Goal: Task Accomplishment & Management: Use online tool/utility

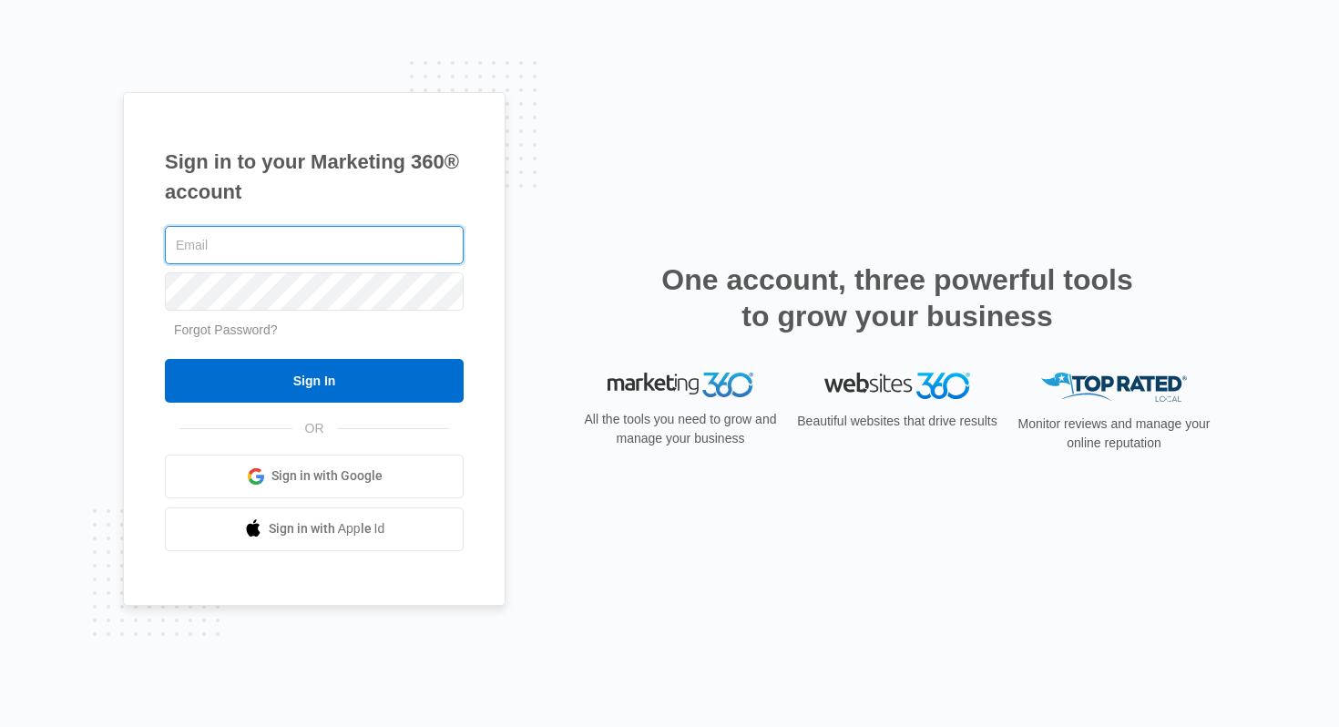
type input "[PERSON_NAME][EMAIL_ADDRESS][DOMAIN_NAME]"
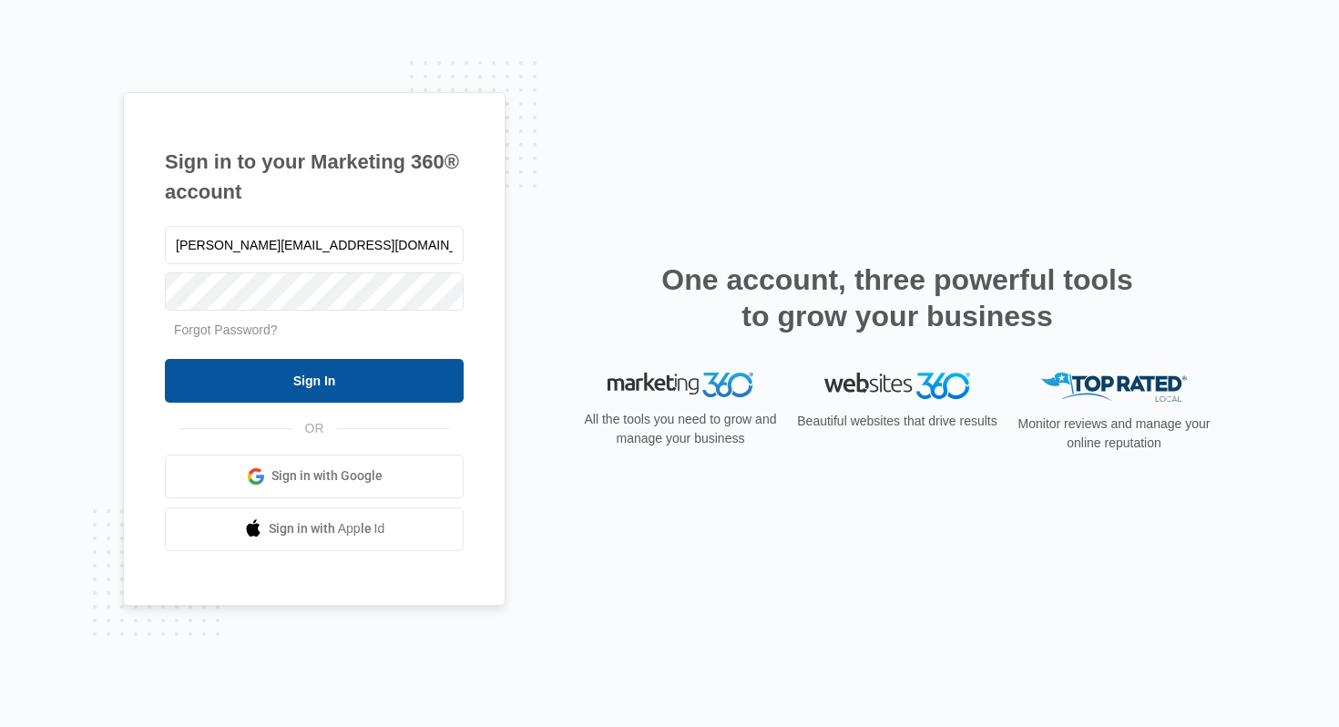
click at [322, 374] on input "Sign In" at bounding box center [314, 381] width 299 height 44
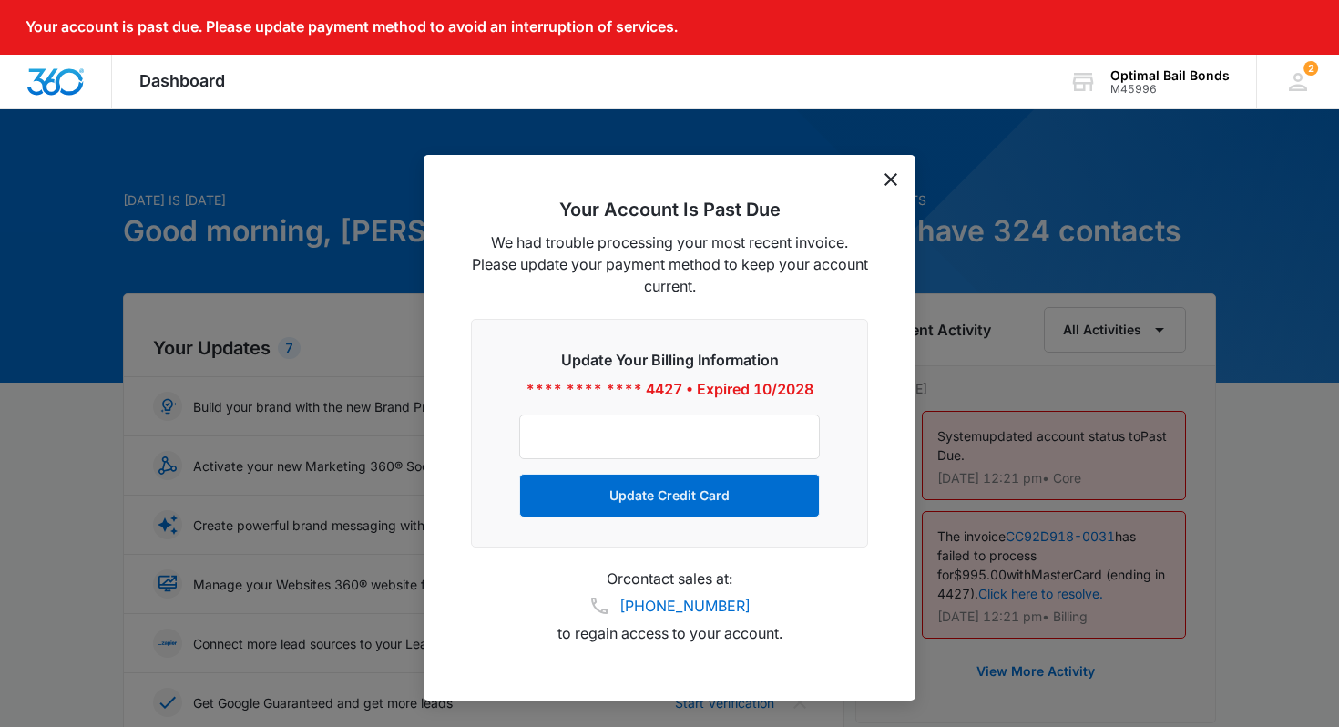
click at [893, 173] on icon "dismiss this dialog" at bounding box center [890, 179] width 13 height 13
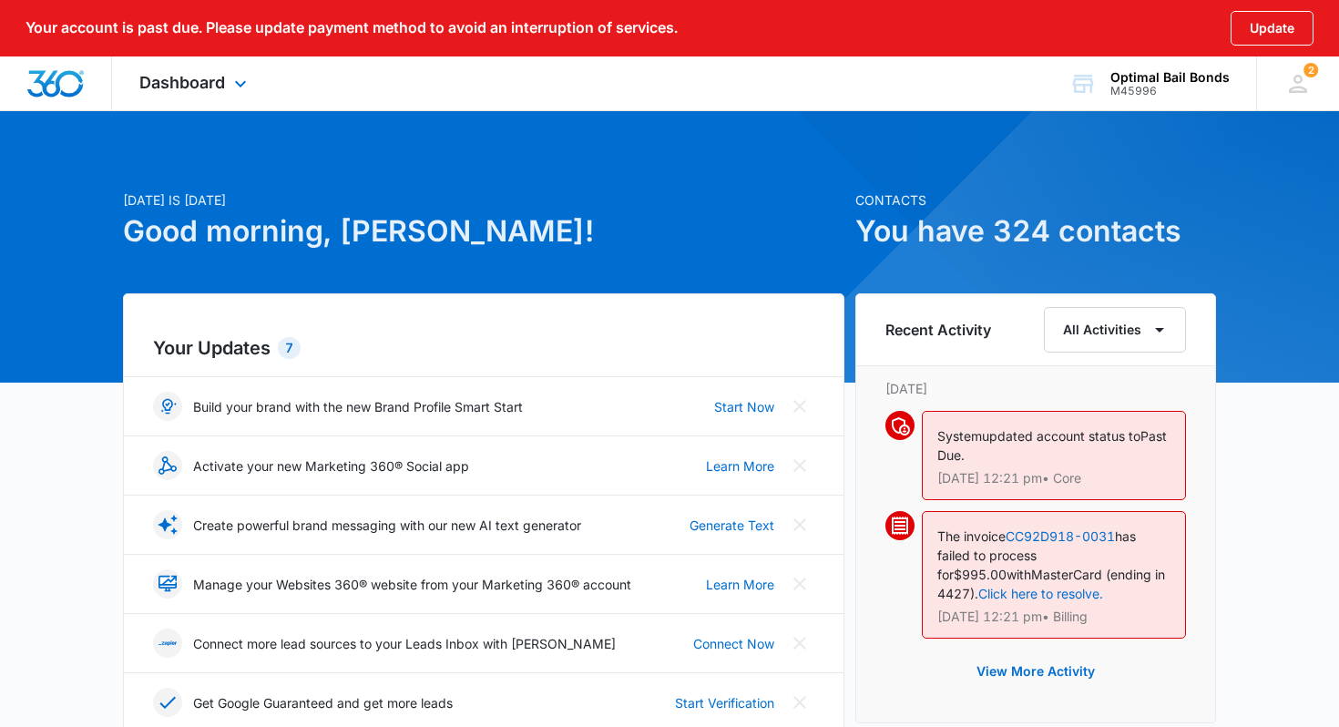
click at [225, 103] on div "Dashboard Apps Reputation Websites Forms CRM Email Social Payments POS Content …" at bounding box center [195, 83] width 167 height 54
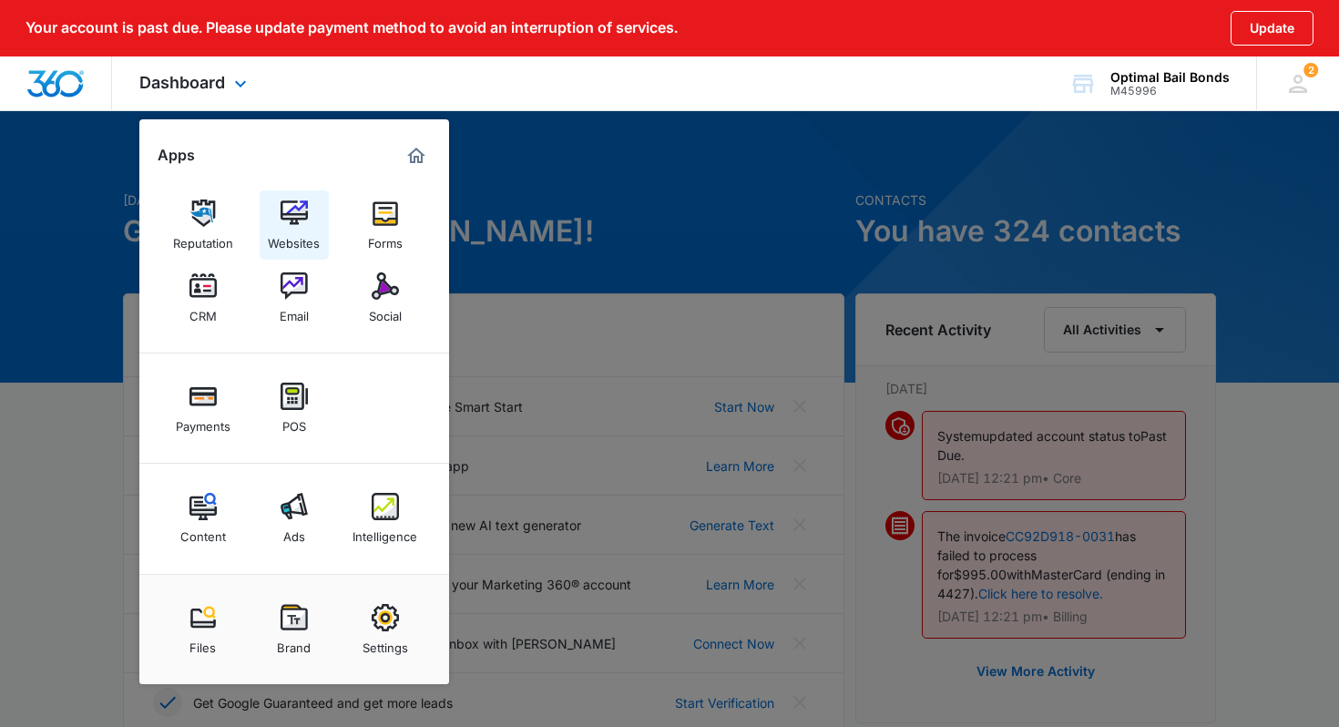
click at [312, 219] on link "Websites" at bounding box center [294, 224] width 69 height 69
